Goal: Task Accomplishment & Management: Use online tool/utility

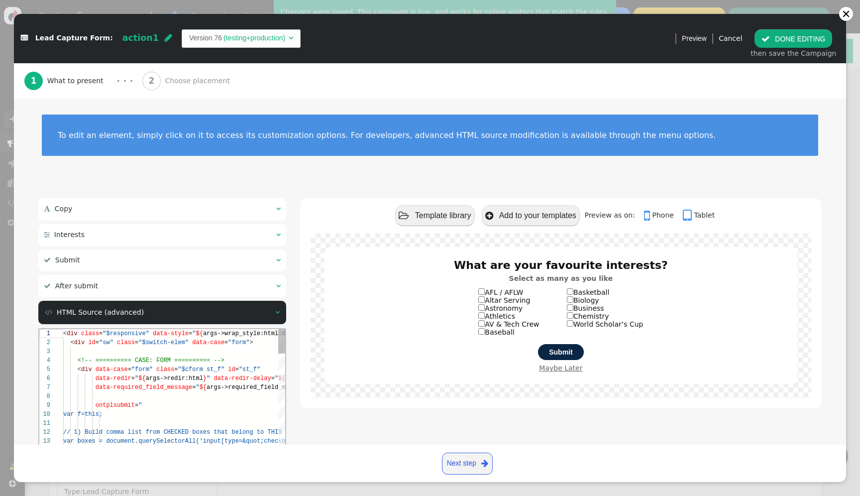
scroll to position [54, 0]
click at [213, 343] on span "data-case" at bounding box center [208, 342] width 32 height 7
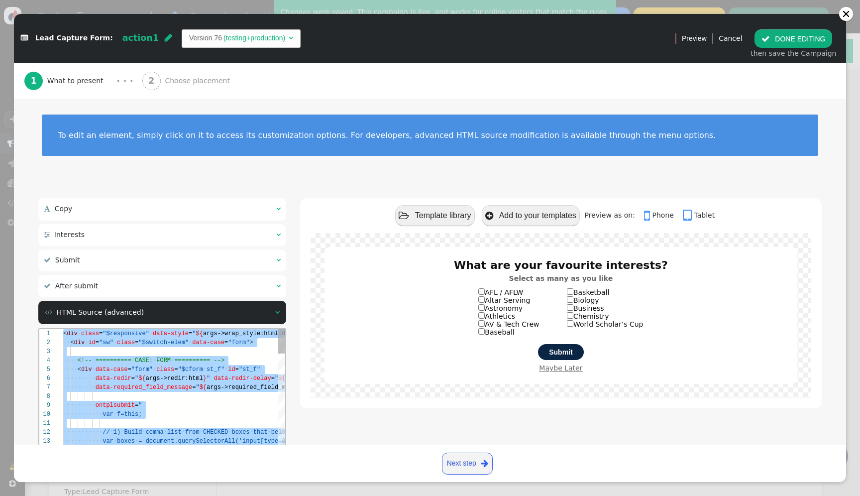
paste textarea "${menu args->close_btn_text name='Close Button Text'} ${menu args->close_btn_st…"
type textarea "${menu args->close_btn_text name='Close Button Text'} ${menu args->close_btn_st…"
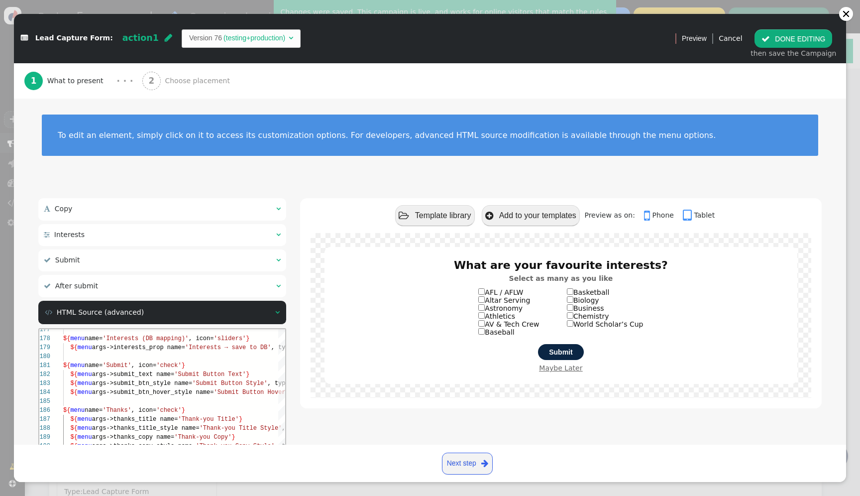
scroll to position [116, 0]
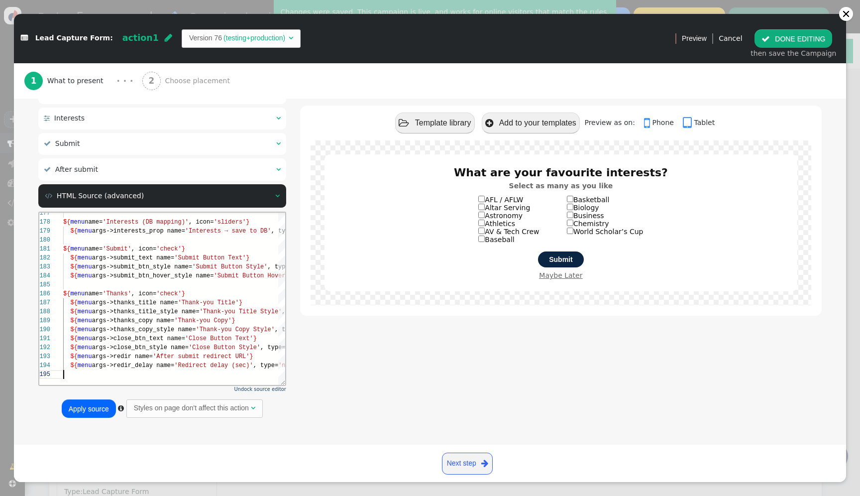
click at [102, 412] on button "Apply source" at bounding box center [89, 408] width 54 height 18
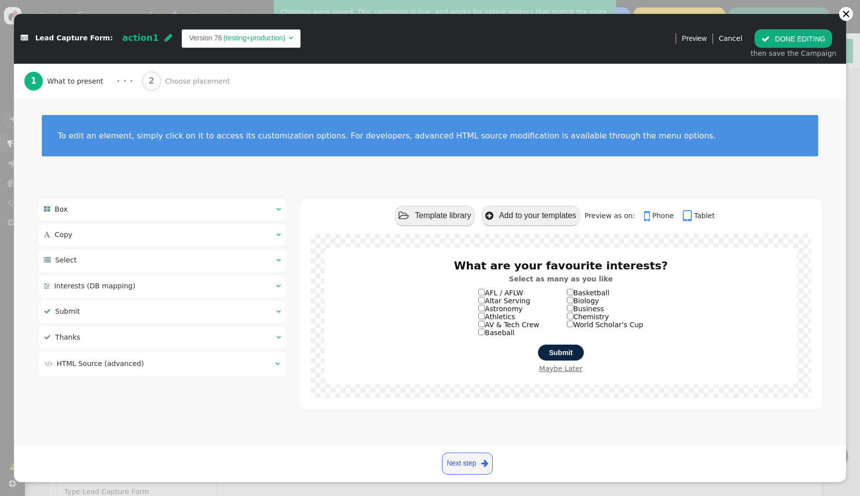
scroll to position [0, 0]
click at [812, 39] on button " DONE EDITING" at bounding box center [794, 38] width 78 height 18
select select
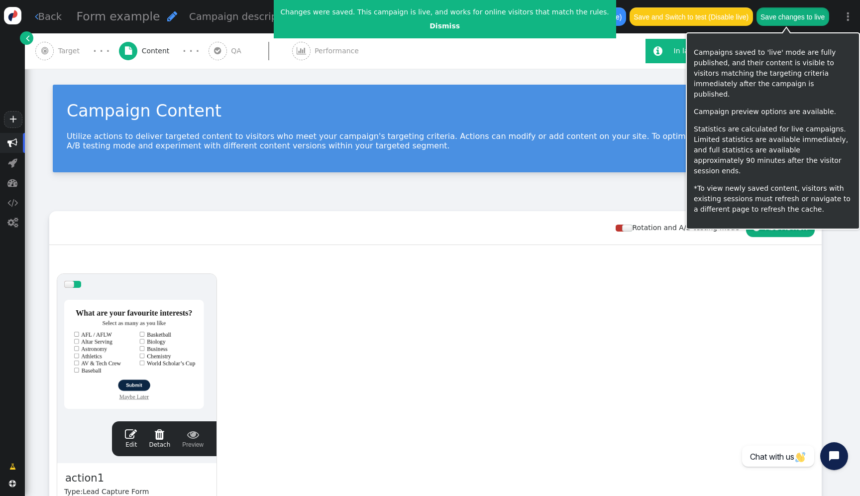
click at [801, 18] on button "Save changes to live" at bounding box center [793, 16] width 73 height 18
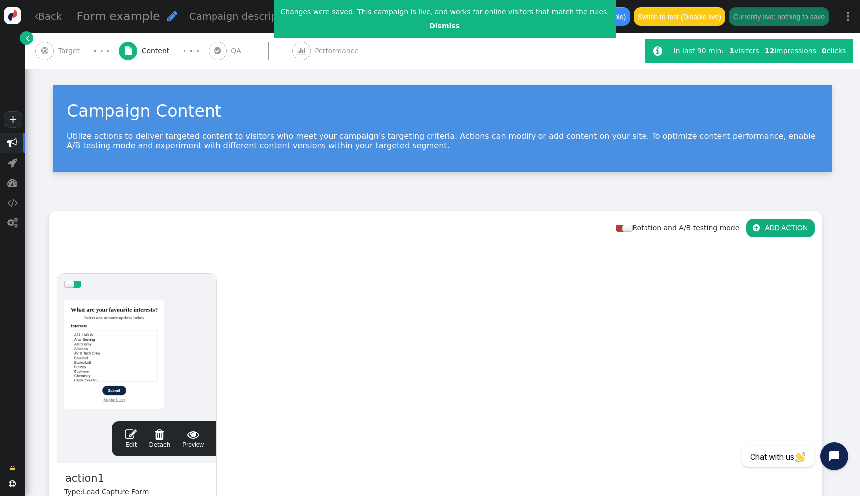
click at [31, 41] on link "" at bounding box center [26, 37] width 13 height 13
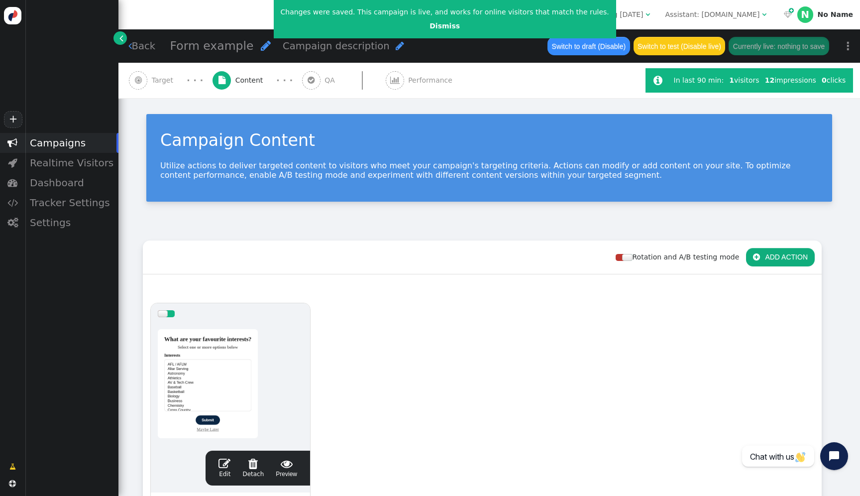
click at [695, 21] on span "Assistant: [DOMAIN_NAME] " at bounding box center [715, 14] width 115 height 16
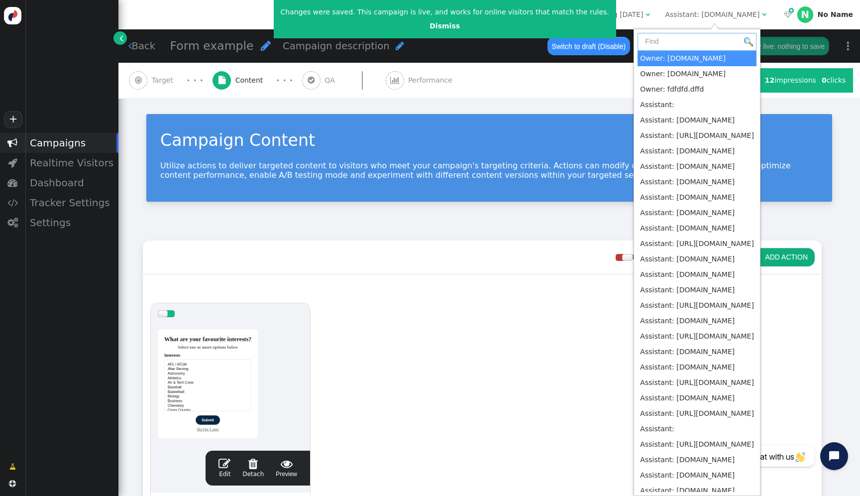
click at [692, 41] on input "text" at bounding box center [697, 42] width 119 height 18
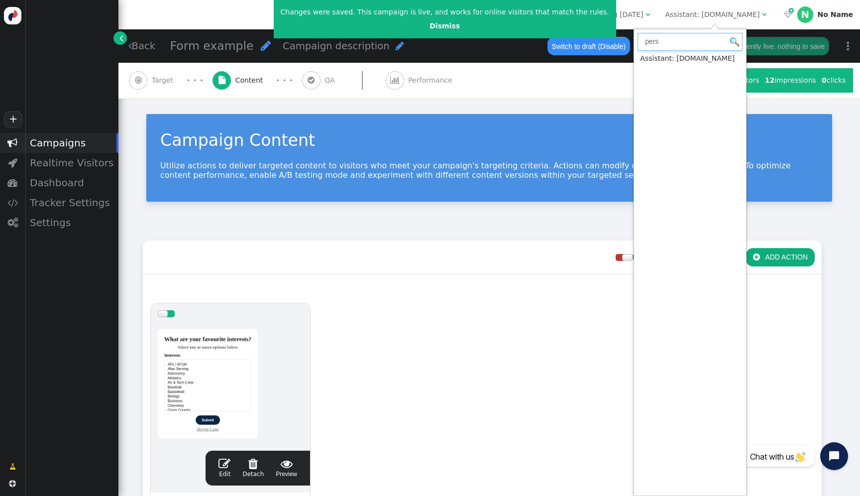
type input "pers"
click at [663, 41] on input "pers" at bounding box center [690, 42] width 105 height 18
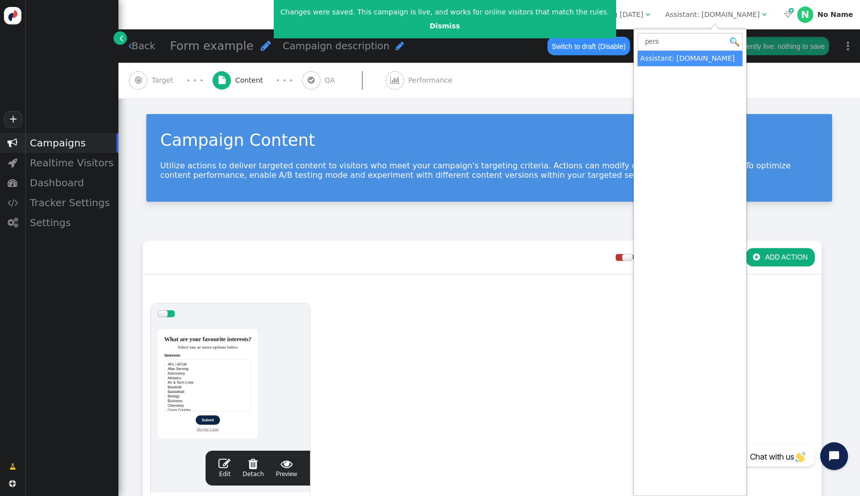
click at [255, 369] on div at bounding box center [230, 383] width 145 height 119
select select
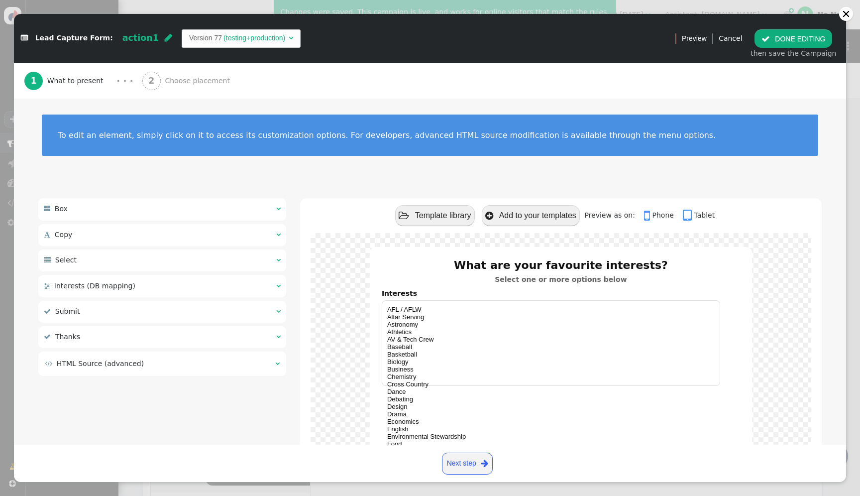
select select
click at [230, 376] on div " Box   Wrapper Style ▾ × Maximum width There are alternatives. Default value…" at bounding box center [162, 288] width 248 height 181
click at [236, 362] on td " HTML Source (advanced)" at bounding box center [157, 363] width 224 height 10
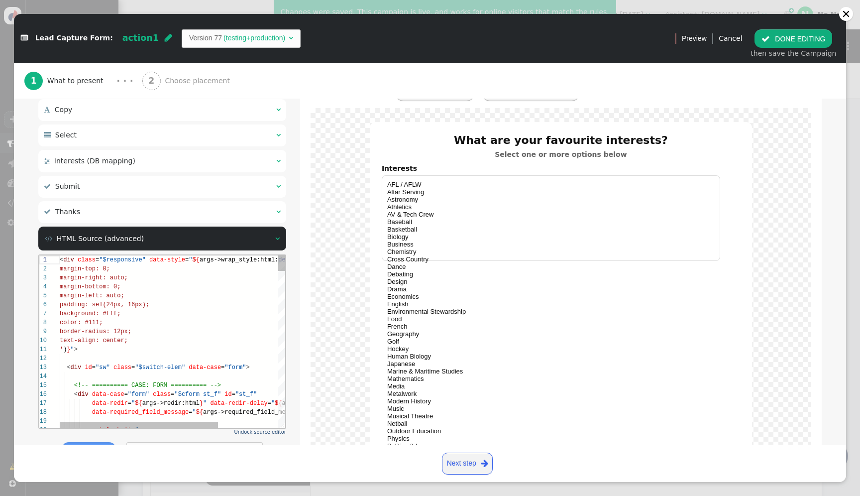
scroll to position [142, 0]
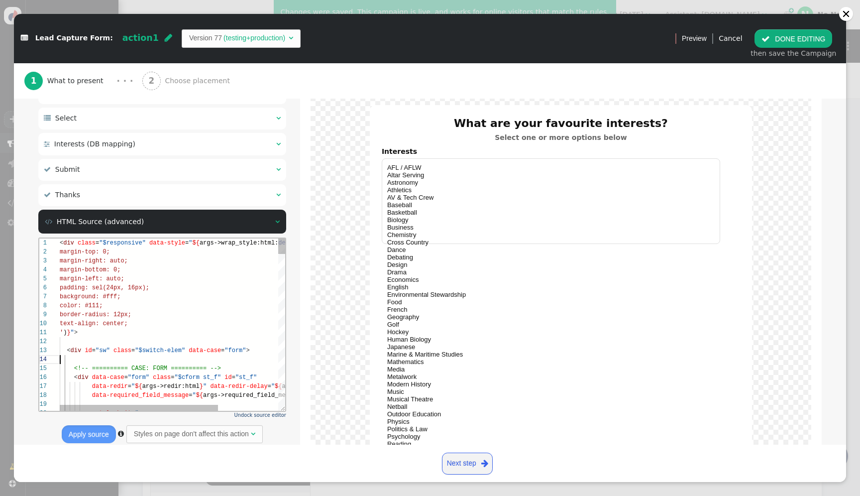
click at [236, 362] on div at bounding box center [215, 358] width 311 height 9
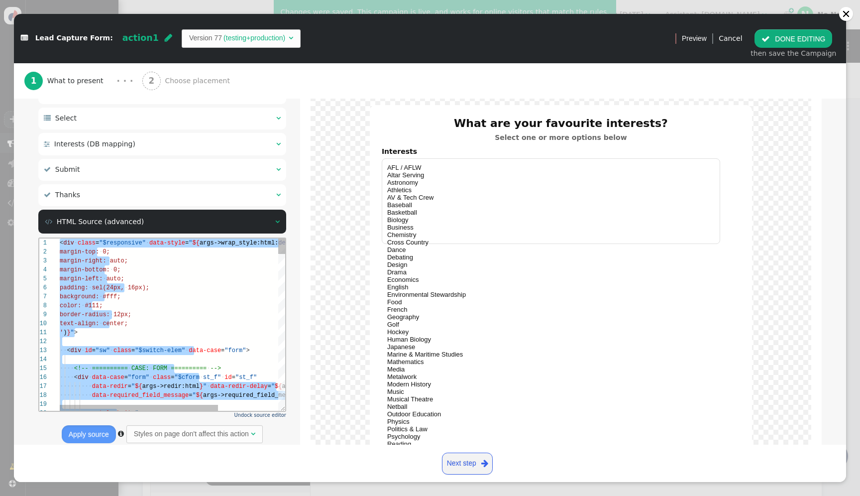
paste textarea "${menu args->close_btn_style name='Close Button Style', type='css', param='with…"
type textarea "${menu args->close_btn_style name='Close Button Style', type='css', param='with…"
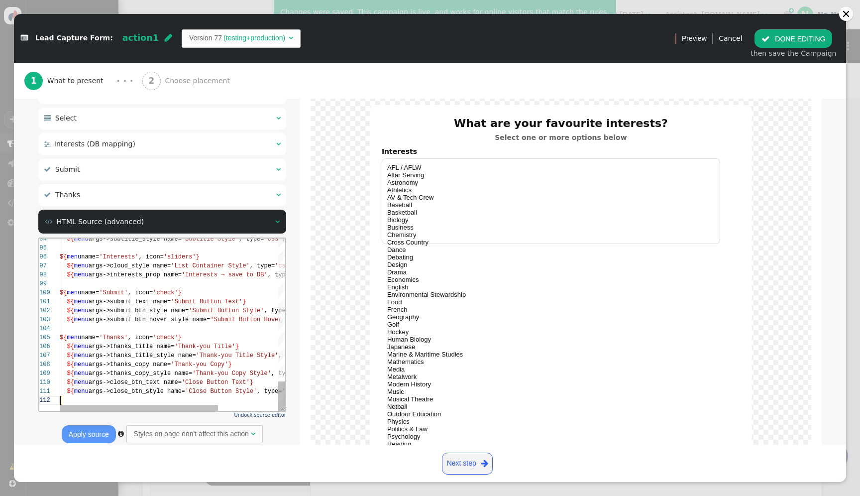
scroll to position [9, 0]
click at [88, 437] on button "Apply source" at bounding box center [89, 434] width 54 height 18
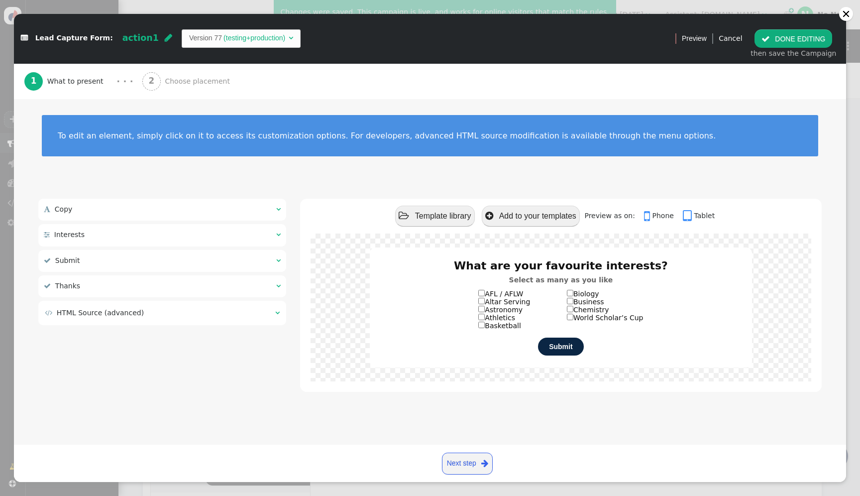
scroll to position [0, 0]
click at [793, 43] on button " DONE EDITING" at bounding box center [794, 38] width 78 height 18
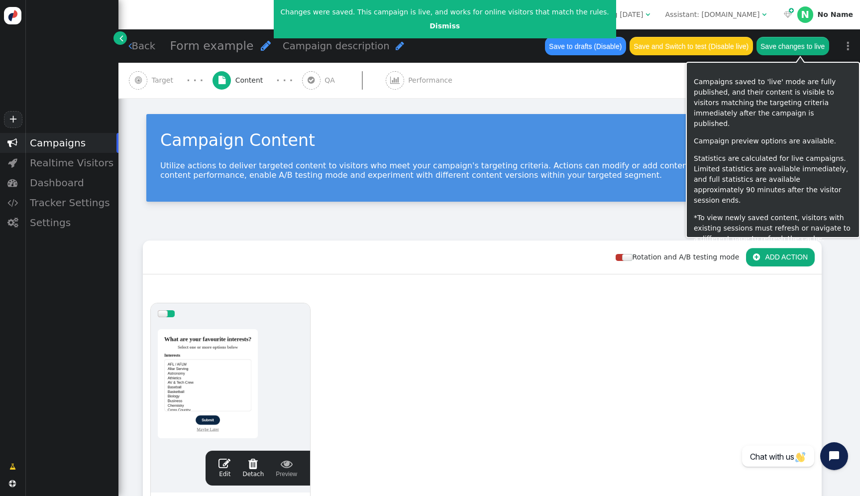
click at [791, 44] on button "Save changes to live" at bounding box center [793, 46] width 73 height 18
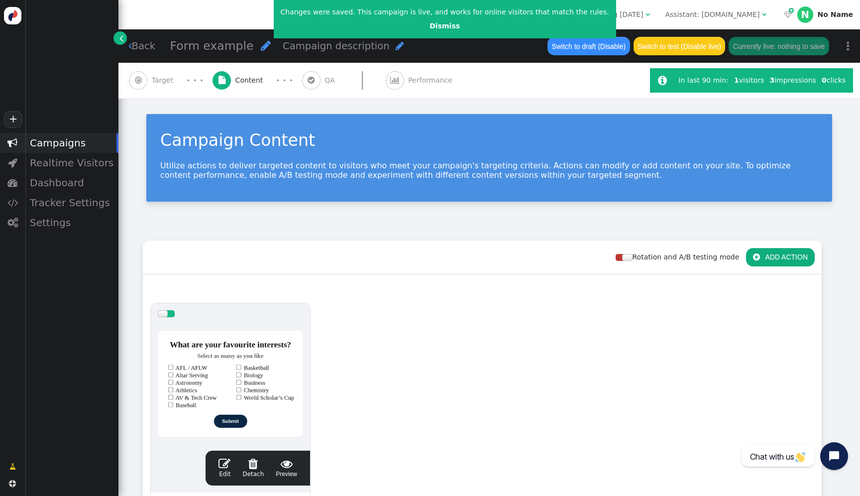
click at [243, 349] on div at bounding box center [230, 383] width 145 height 119
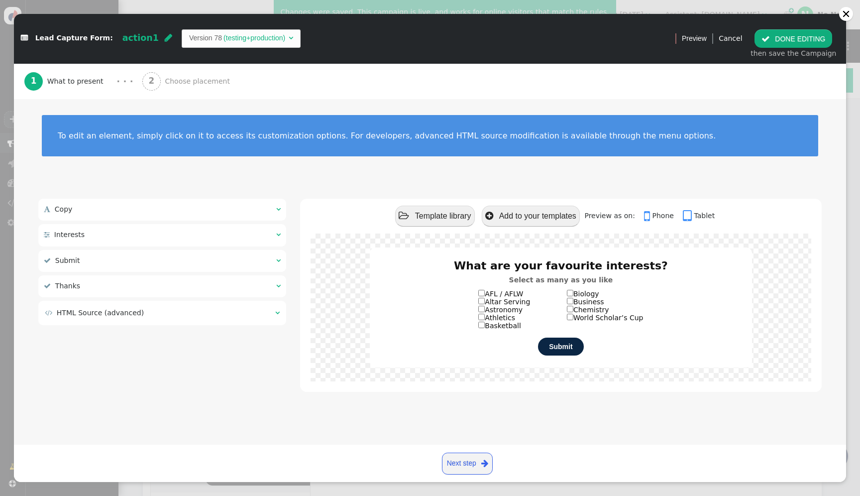
click at [220, 308] on td " HTML Source (advanced)" at bounding box center [157, 313] width 224 height 10
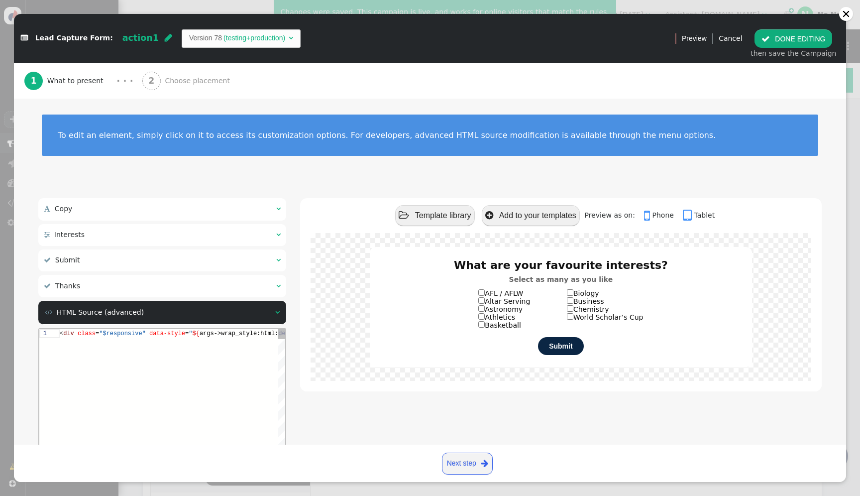
scroll to position [63, 0]
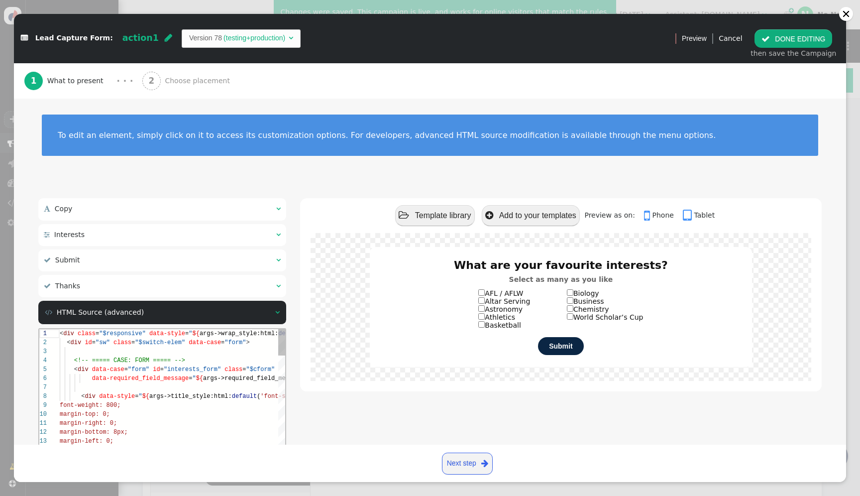
click at [212, 376] on span "args->required_field_message:html:" at bounding box center [264, 378] width 122 height 7
type textarea "<div class="$responsive" data-style="${args->wrap_style:html:default('max-width…"
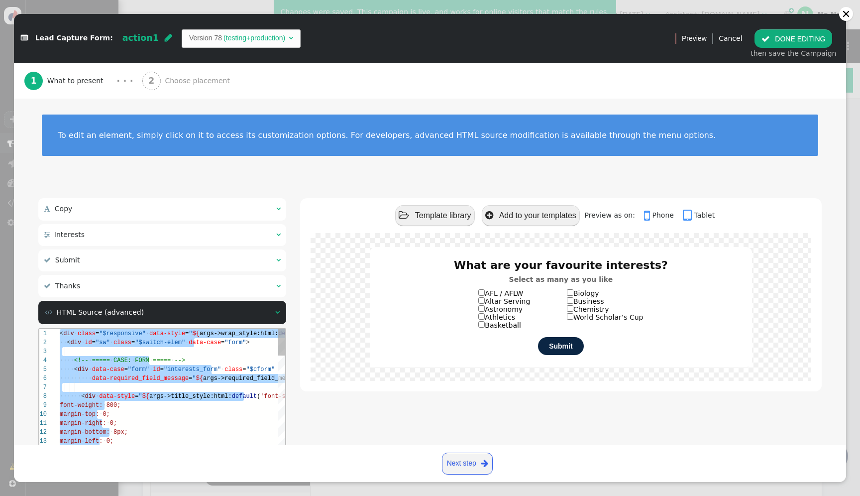
paste textarea "Editor content;Press Alt+F1 for Accessibility Options."
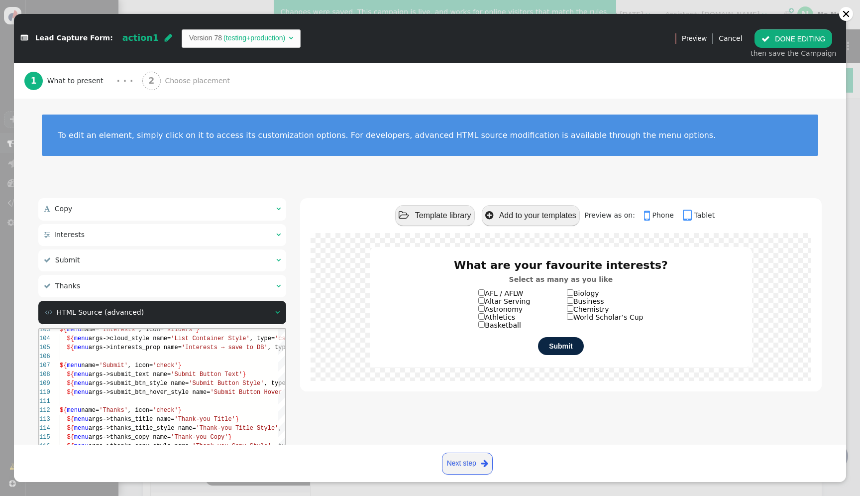
scroll to position [116, 0]
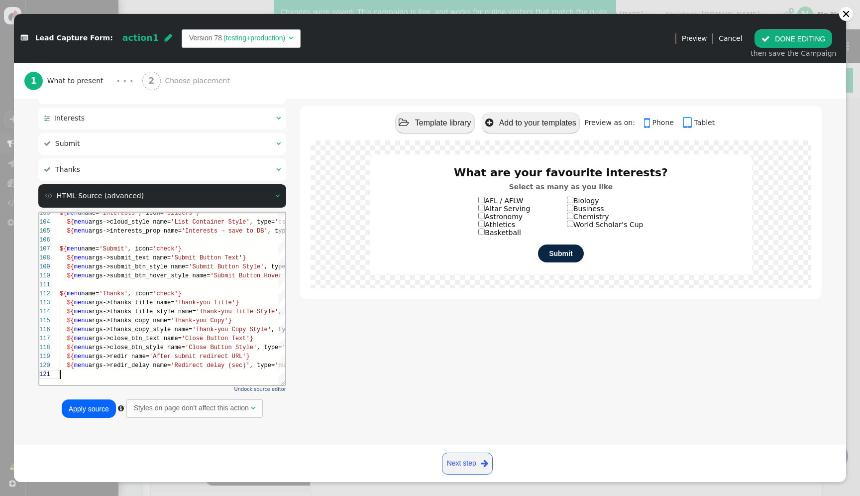
click at [99, 412] on button "Apply source" at bounding box center [89, 408] width 54 height 18
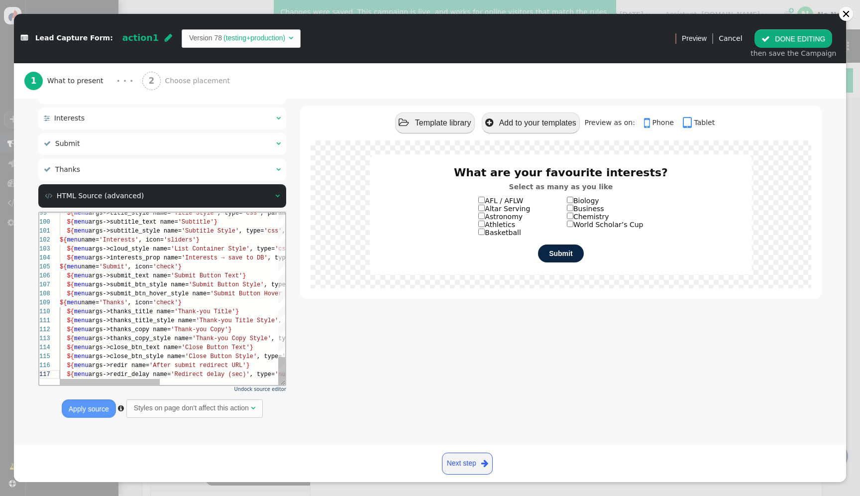
type textarea "${menu args->close_btn_style name='Close Button Style', type='css', param='with…"
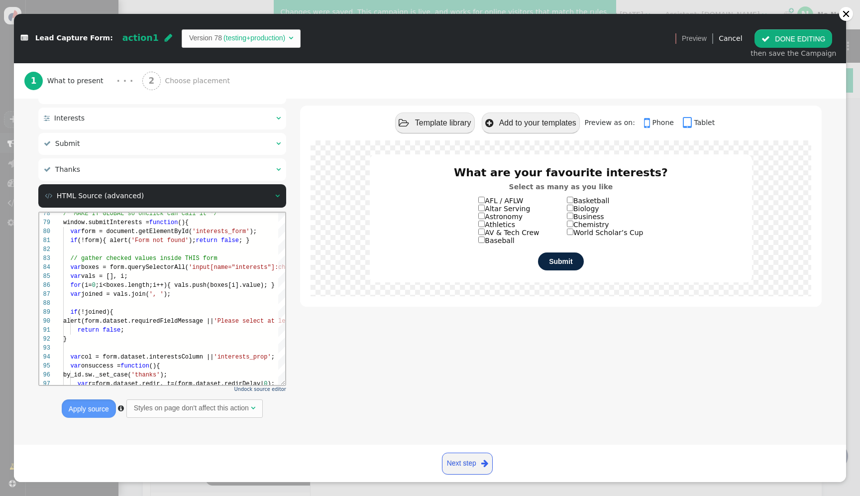
click at [786, 42] on button " DONE EDITING" at bounding box center [794, 38] width 78 height 18
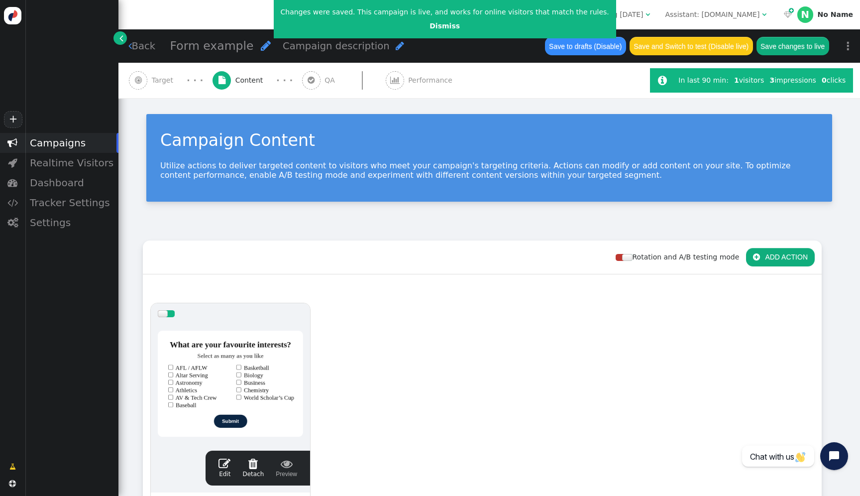
scroll to position [0, 0]
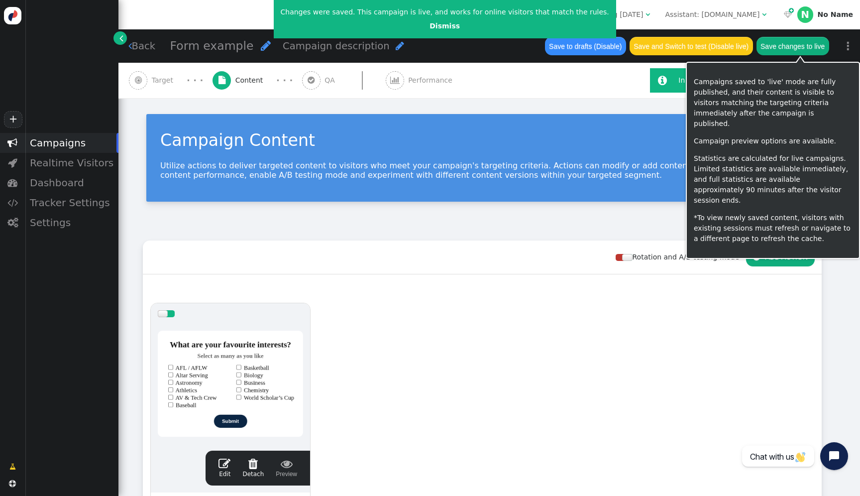
click at [791, 43] on button "Save changes to live" at bounding box center [793, 46] width 73 height 18
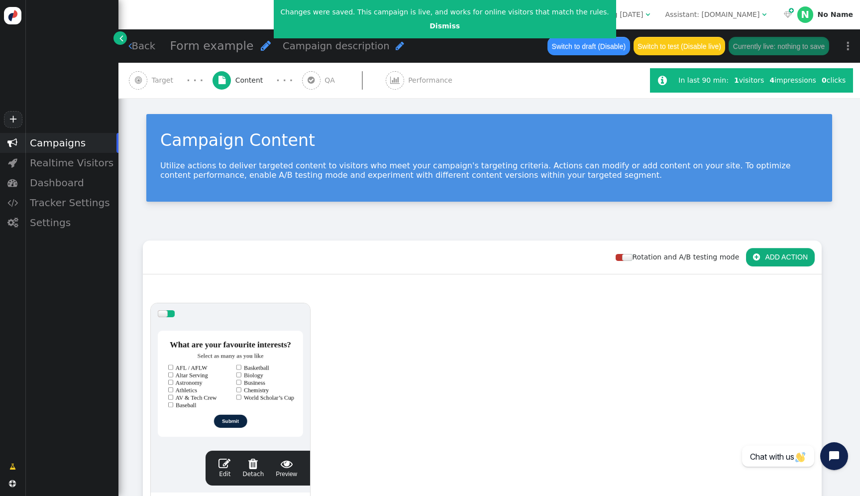
click at [192, 354] on div at bounding box center [230, 383] width 145 height 119
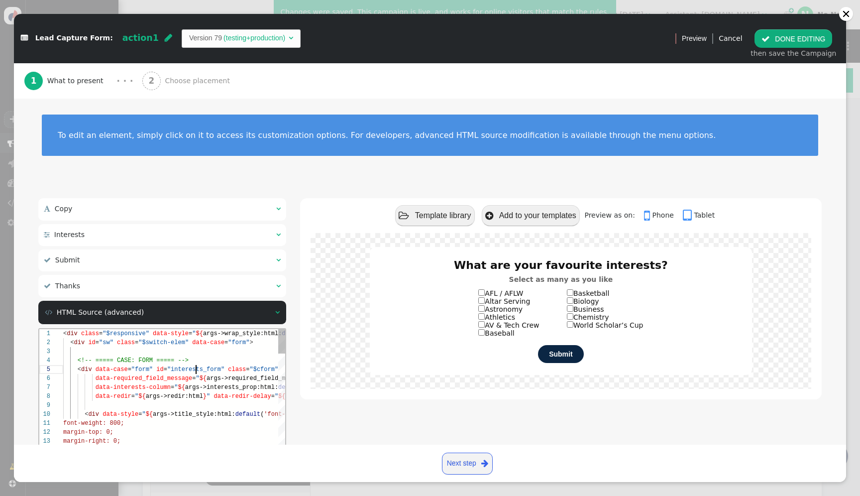
click at [195, 373] on div "< div data-case = "form" id = "interests_form" class = "$cform"" at bounding box center [417, 369] width 709 height 9
type textarea "<div class="$responsive" data-style="${args->wrap_style:html:default('max-width…"
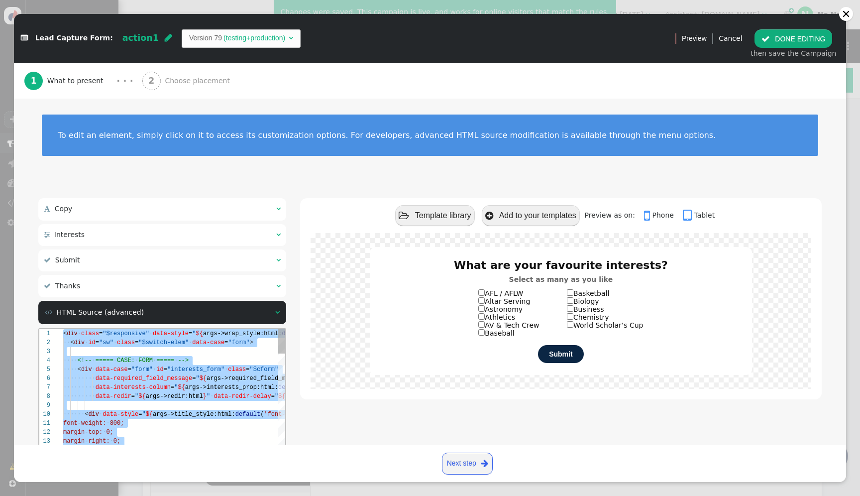
paste textarea "Editor content;Press Alt+F1 for Accessibility Options."
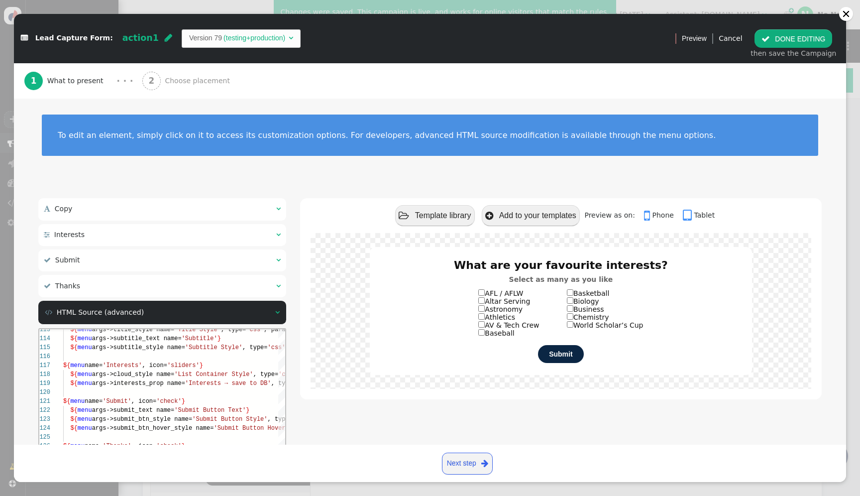
scroll to position [116, 0]
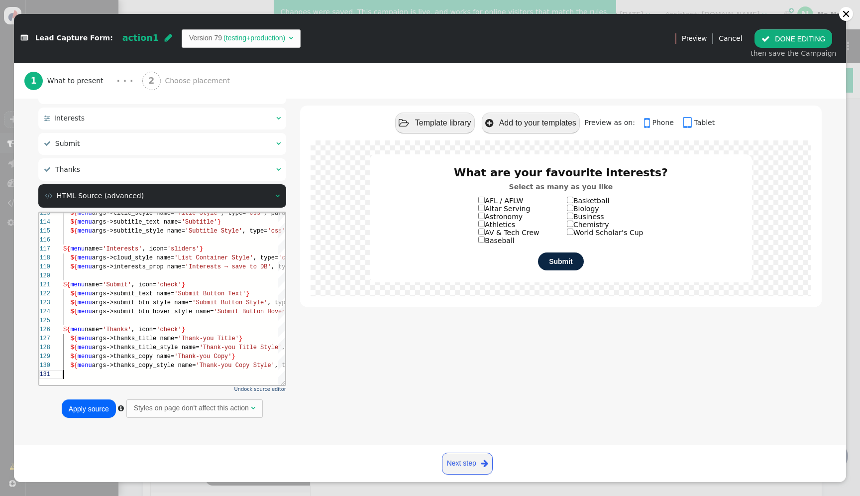
click at [95, 413] on button "Apply source" at bounding box center [89, 408] width 54 height 18
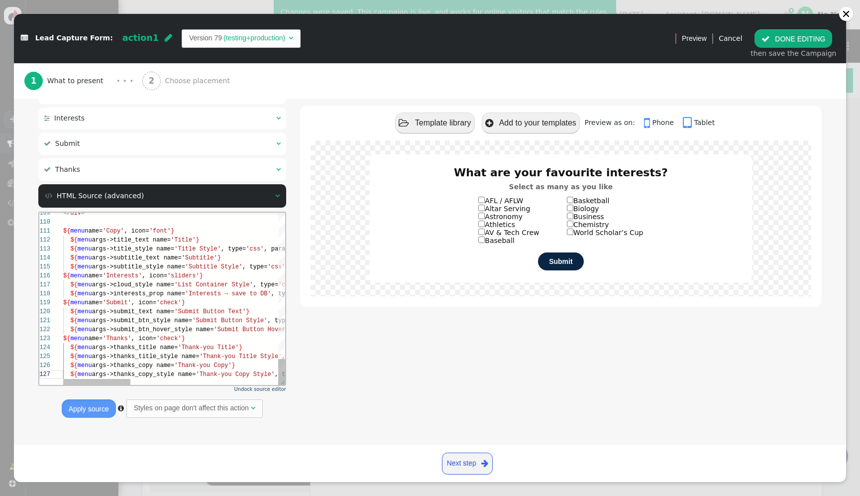
type textarea "${menu args->thanks_title_style name='Thank-you Title Style', type='css', param…"
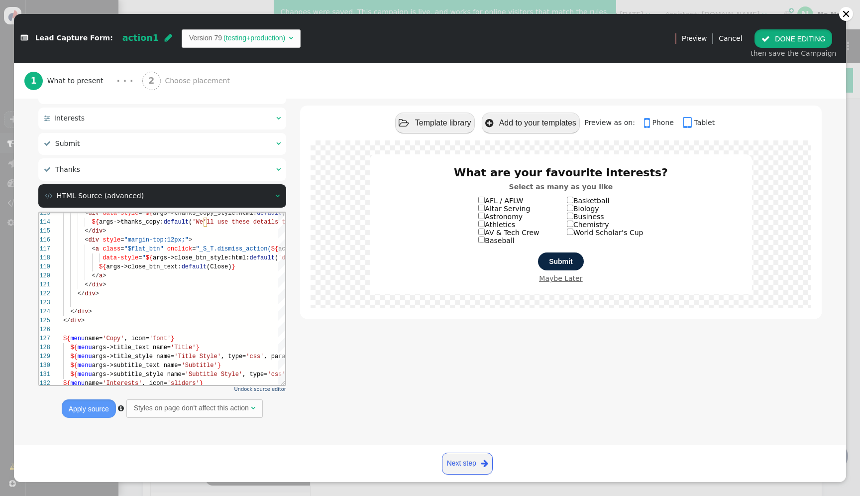
click at [804, 41] on button " DONE EDITING" at bounding box center [794, 38] width 78 height 18
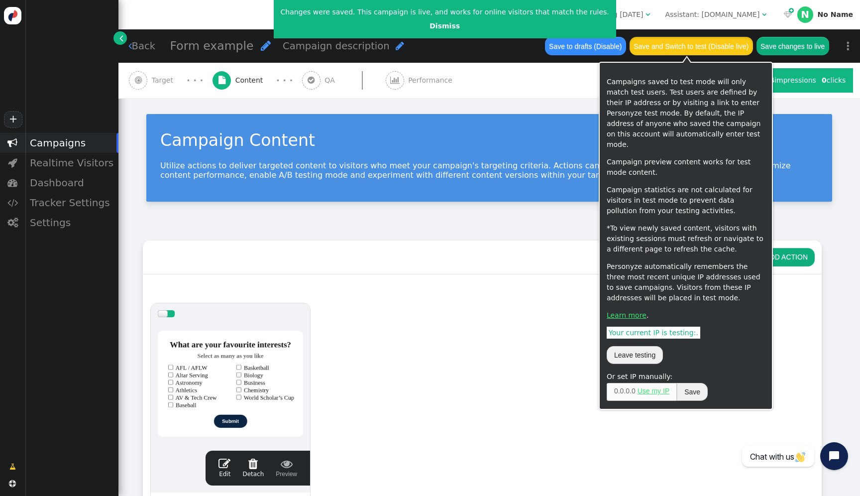
click at [694, 44] on button "Save and Switch to test (Disable live)" at bounding box center [691, 46] width 123 height 18
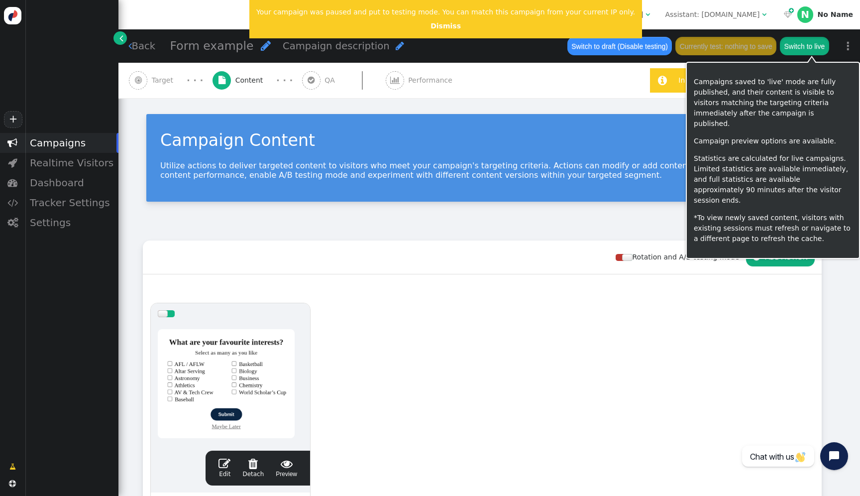
click at [828, 49] on button "Switch to live" at bounding box center [804, 46] width 49 height 18
